Goal: Entertainment & Leisure: Consume media (video, audio)

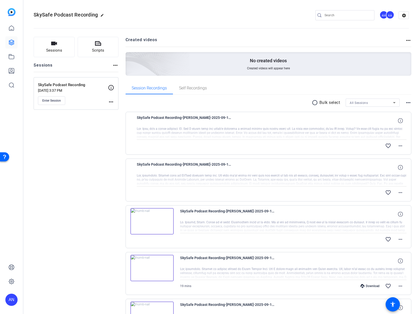
scroll to position [7, 0]
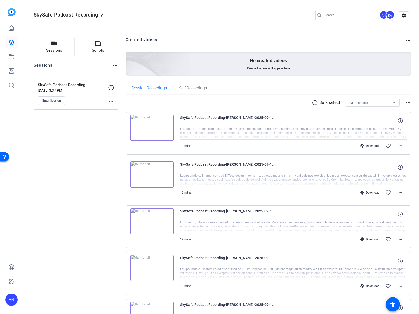
click at [153, 174] on img at bounding box center [151, 175] width 43 height 26
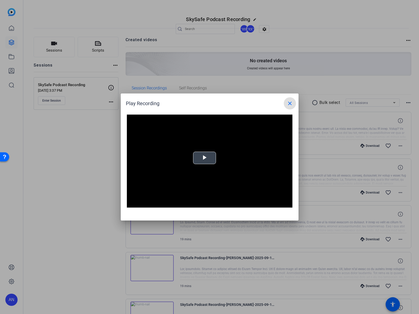
click at [202, 162] on video "Video Player" at bounding box center [209, 161] width 165 height 93
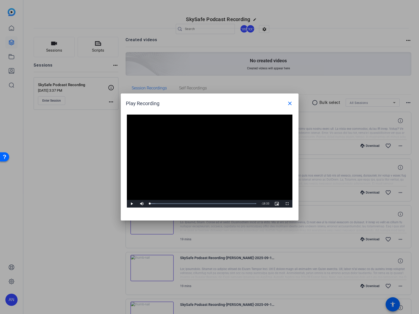
click at [198, 174] on video "Video Player" at bounding box center [209, 161] width 165 height 93
click at [176, 204] on div "04:33" at bounding box center [176, 203] width 0 height 1
click at [177, 204] on div "Loaded : 100.00% 04:41 04:17" at bounding box center [203, 203] width 107 height 1
click at [181, 204] on div "Loaded : 100.00% 05:29 04:52" at bounding box center [203, 203] width 107 height 1
click at [204, 204] on div "Loaded : 100.00% 09:33 05:34" at bounding box center [203, 203] width 107 height 1
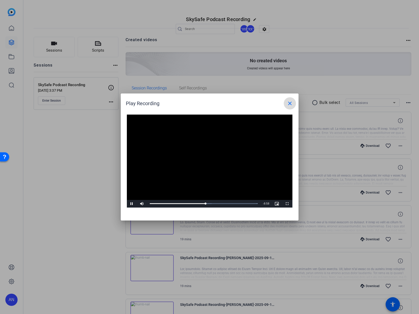
drag, startPoint x: 291, startPoint y: 101, endPoint x: 288, endPoint y: 101, distance: 3.1
click at [291, 100] on mat-icon "close" at bounding box center [289, 103] width 6 height 6
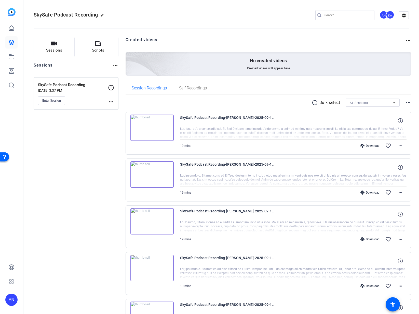
click at [95, 165] on div "Sessions Scripts Sessions more_horiz SkySafe Podcast Recording Sep 10, 2025 @ 3…" at bounding box center [76, 244] width 85 height 415
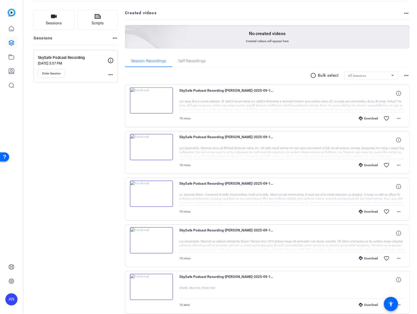
scroll to position [33, 0]
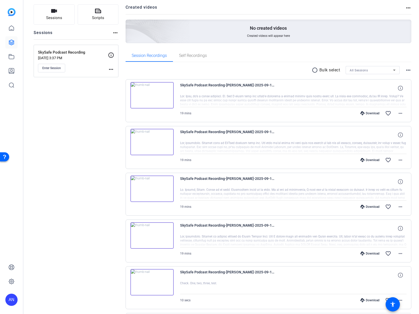
click at [148, 235] on img at bounding box center [151, 236] width 43 height 26
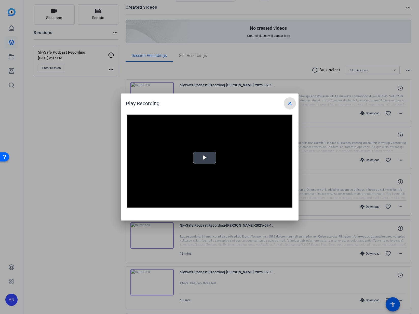
click at [204, 158] on span "Video Player" at bounding box center [204, 158] width 0 height 0
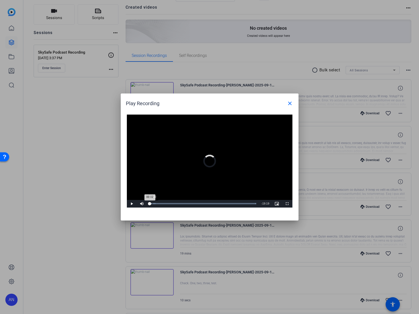
click at [152, 204] on div "Loaded : 100.00% 00:30 00:02" at bounding box center [203, 203] width 107 height 1
click at [154, 204] on div "00:52" at bounding box center [154, 203] width 0 height 1
click at [156, 204] on div "01:09" at bounding box center [153, 203] width 6 height 1
click at [151, 204] on div "01:10" at bounding box center [153, 203] width 6 height 1
click at [160, 204] on div "Loaded : 100.00% 01:53 01:53" at bounding box center [203, 203] width 107 height 1
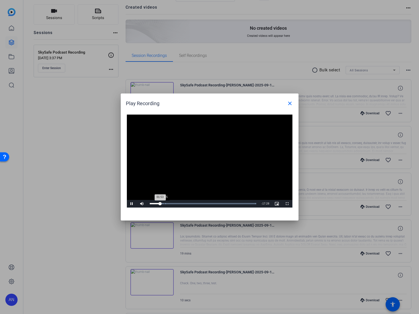
click at [165, 204] on div "Loaded : 100.00% 02:35 01:53" at bounding box center [203, 203] width 107 height 1
click at [167, 203] on div "Loaded : 100.00% 03:16 02:49" at bounding box center [203, 203] width 107 height 1
click at [168, 204] on div "03:17" at bounding box center [159, 203] width 18 height 1
click at [170, 203] on div "03:41" at bounding box center [160, 203] width 20 height 1
click at [174, 204] on div "04:23" at bounding box center [174, 203] width 0 height 1
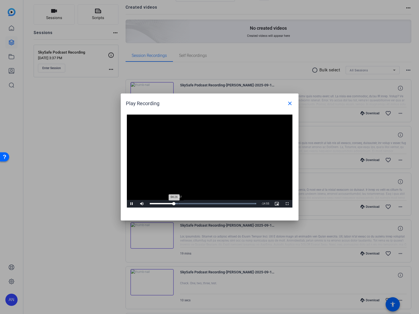
click at [178, 204] on div "Loaded : 100.00% 05:07 04:26" at bounding box center [203, 203] width 107 height 1
click at [183, 202] on div "Loaded : 100.00% 06:11 05:11" at bounding box center [203, 204] width 112 height 8
click at [186, 203] on div "Loaded : 100.00% 06:41 06:09" at bounding box center [203, 204] width 112 height 8
click at [190, 204] on div "Loaded : 100.00% 07:23 06:43" at bounding box center [203, 203] width 107 height 1
click at [195, 204] on div "Loaded : 100.00% 08:13 07:23" at bounding box center [203, 203] width 107 height 1
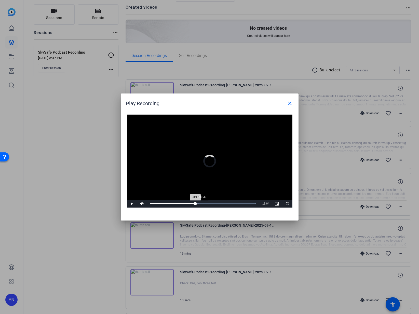
click at [202, 204] on div "Loaded : 100.00% 09:36 08:17" at bounding box center [203, 203] width 107 height 1
click at [210, 204] on div "Loaded : 100.00% 09:50 09:36" at bounding box center [204, 203] width 108 height 1
click at [218, 204] on div "Loaded : 100.00% 12:12 10:50" at bounding box center [204, 203] width 108 height 1
click at [222, 204] on div "Loaded : 100.00% 12:55 12:12" at bounding box center [204, 203] width 108 height 1
click at [229, 203] on div "Loaded : 100.00% 14:20 14:20" at bounding box center [204, 203] width 108 height 1
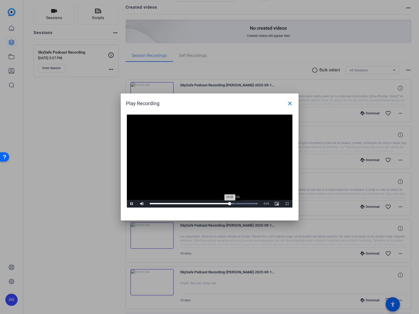
click at [236, 203] on div "Loaded : 100.00% 15:23 14:20" at bounding box center [204, 203] width 108 height 1
click at [238, 203] on div "Loaded : 100.00% 15:50 15:26" at bounding box center [204, 203] width 108 height 1
click at [159, 204] on div "01:38" at bounding box center [159, 203] width 0 height 1
click at [164, 204] on div "Loaded : 100.00% 02:32 02:32" at bounding box center [203, 203] width 107 height 1
click at [167, 204] on div "03:05" at bounding box center [167, 203] width 0 height 1
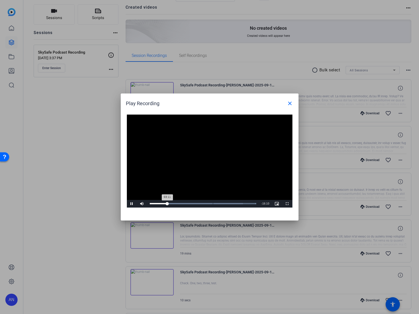
click at [167, 204] on div "03:11" at bounding box center [159, 203] width 18 height 1
click at [170, 203] on div "03:41" at bounding box center [170, 203] width 0 height 1
click at [292, 102] on mat-icon "close" at bounding box center [289, 103] width 6 height 6
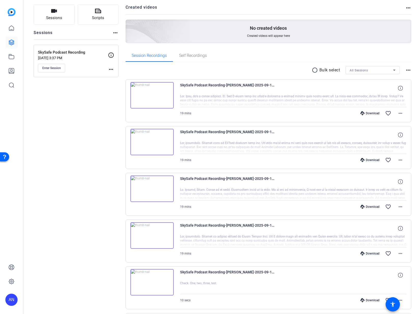
click at [113, 178] on div "Sessions Scripts Sessions more_horiz SkySafe Podcast Recording Sep 10, 2025 @ 3…" at bounding box center [76, 211] width 85 height 415
